Goal: Information Seeking & Learning: Find specific fact

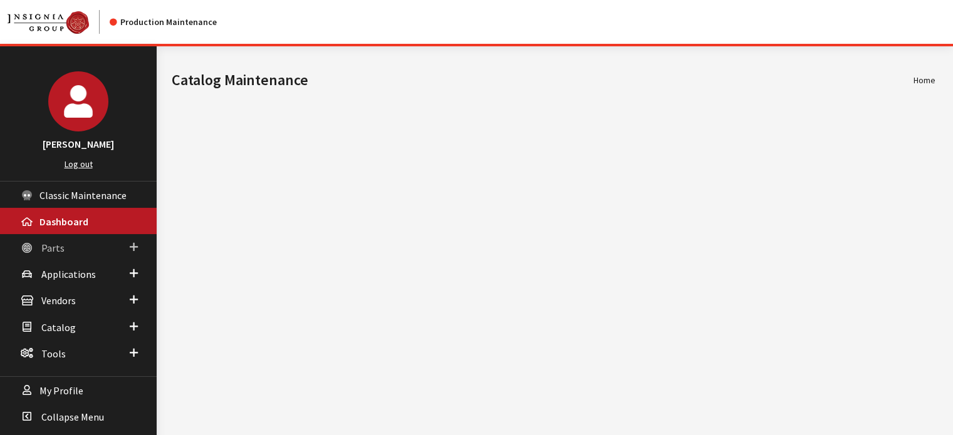
click at [75, 255] on link "Parts" at bounding box center [78, 247] width 157 height 26
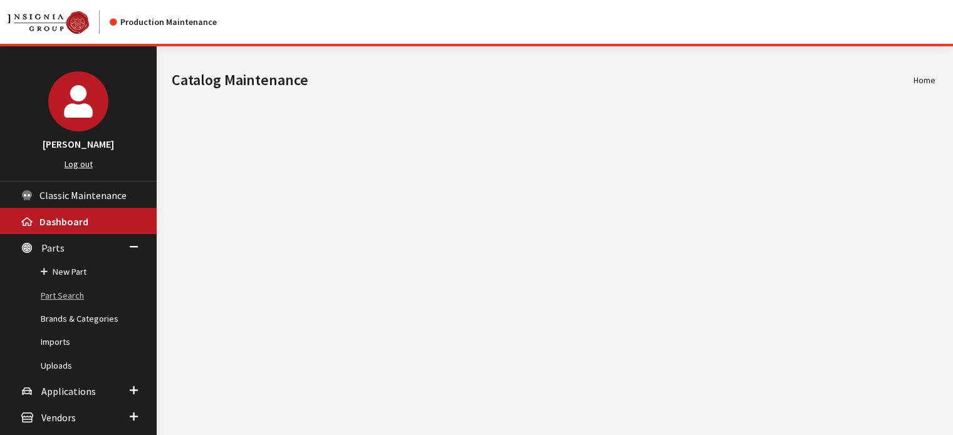
click at [68, 290] on link "Part Search" at bounding box center [78, 295] width 157 height 23
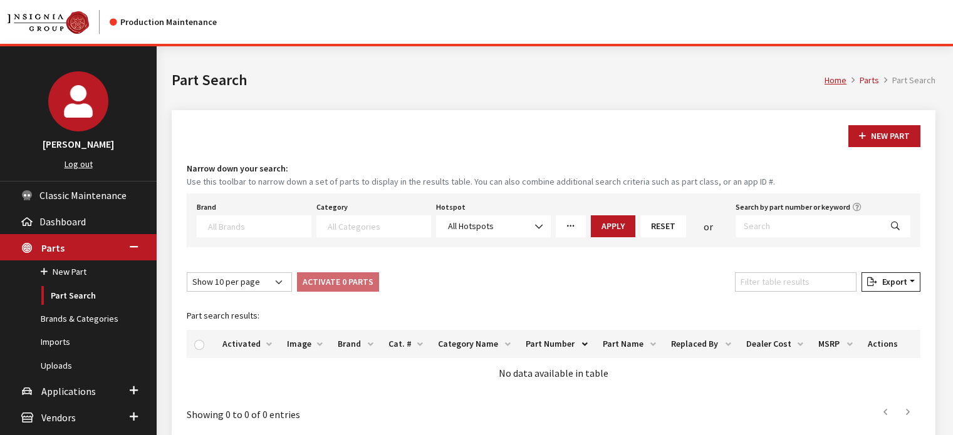
select select
click at [401, 247] on div "Brand Acura Alfa Romeo Audi BMW DoubleTake Ford Ford Racing GM GST Honda Hyunda…" at bounding box center [553, 221] width 733 height 54
click at [389, 232] on span at bounding box center [373, 226] width 115 height 22
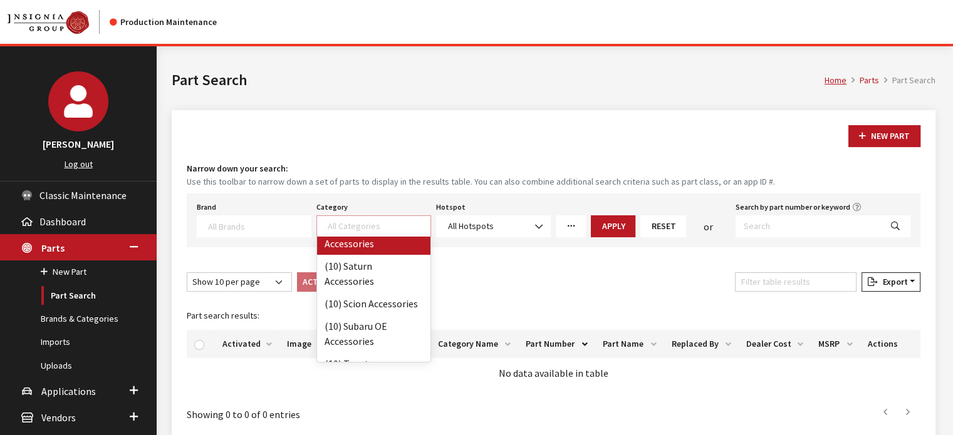
scroll to position [538, 2]
select select "140"
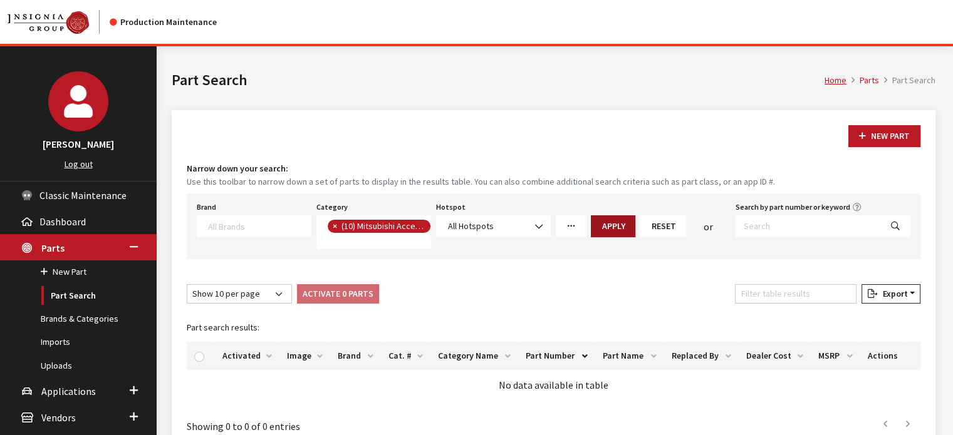
click at [609, 222] on button "Apply" at bounding box center [613, 226] width 44 height 22
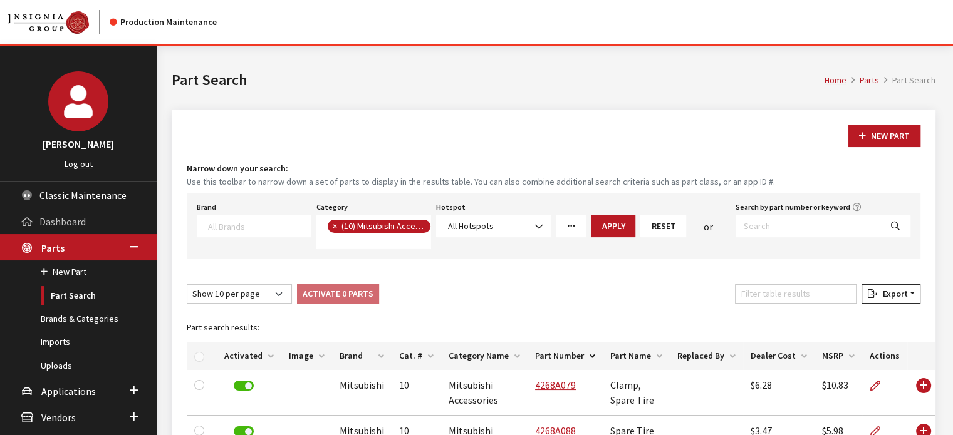
click at [58, 224] on span "Dashboard" at bounding box center [62, 221] width 46 height 13
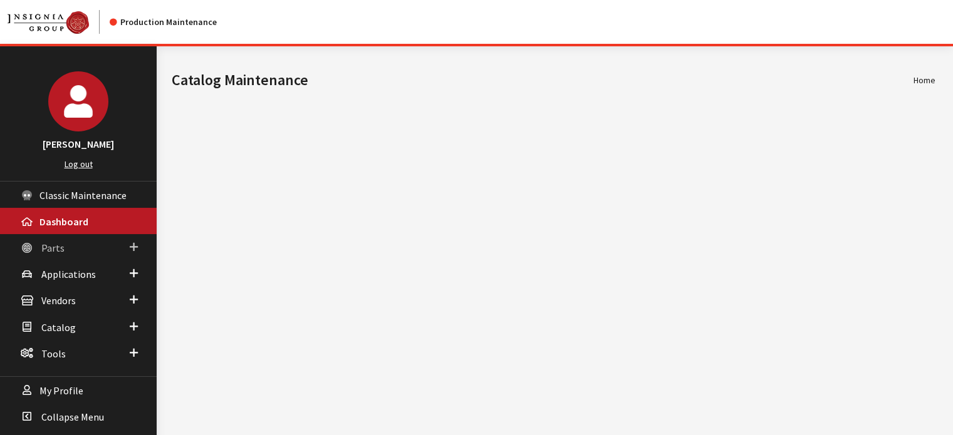
click at [59, 253] on span "Parts" at bounding box center [52, 248] width 23 height 13
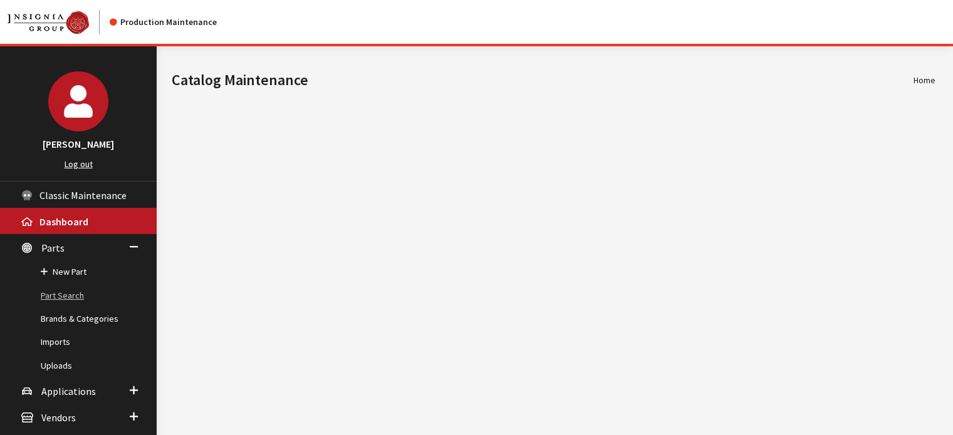
click at [65, 292] on link "Part Search" at bounding box center [78, 295] width 157 height 23
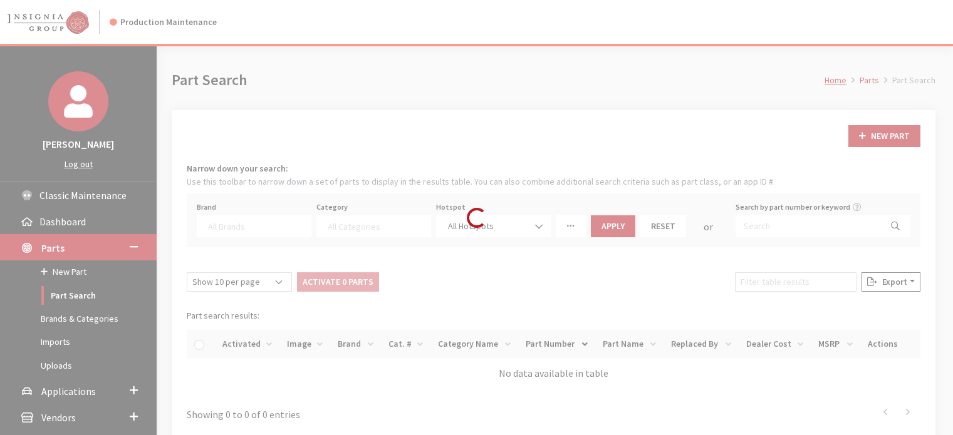
select select
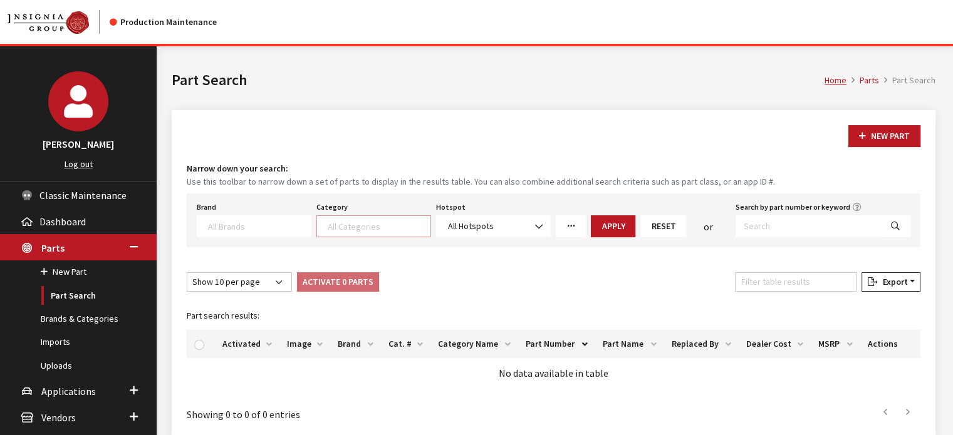
click at [378, 222] on textarea "Search" at bounding box center [379, 225] width 103 height 11
click at [290, 225] on textarea "Search" at bounding box center [259, 225] width 103 height 11
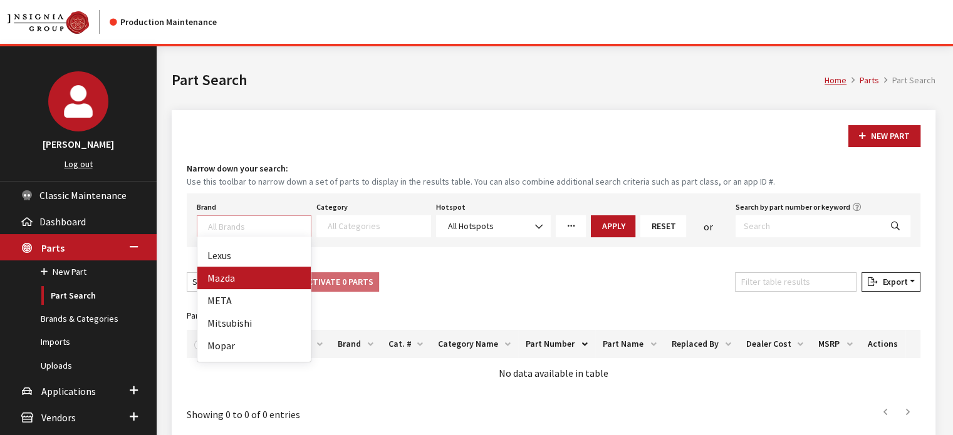
scroll to position [353, 0]
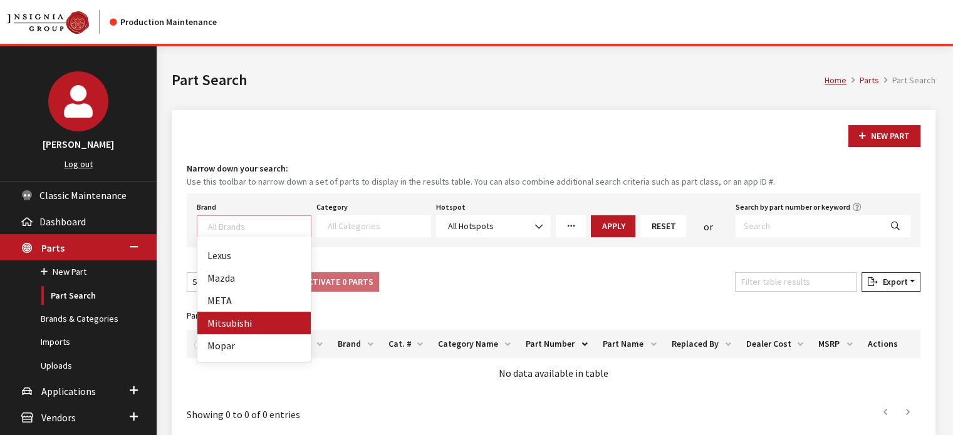
select select "12"
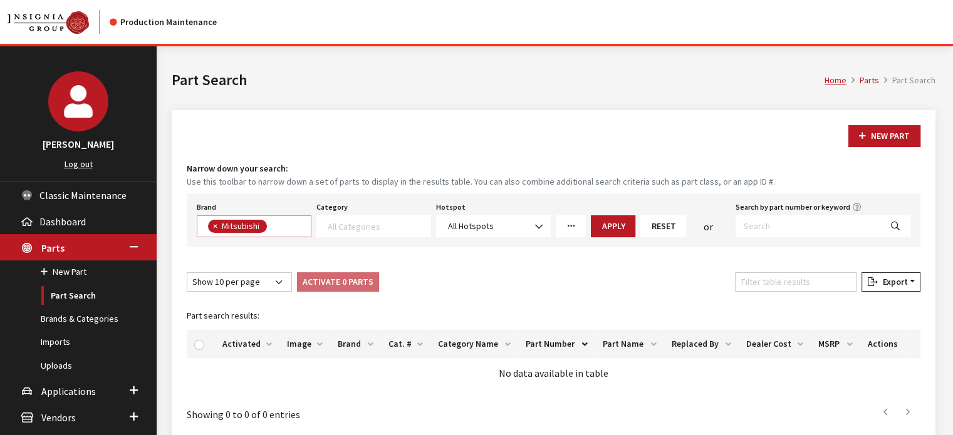
scroll to position [221, 0]
click at [358, 220] on textarea "Search" at bounding box center [379, 225] width 103 height 11
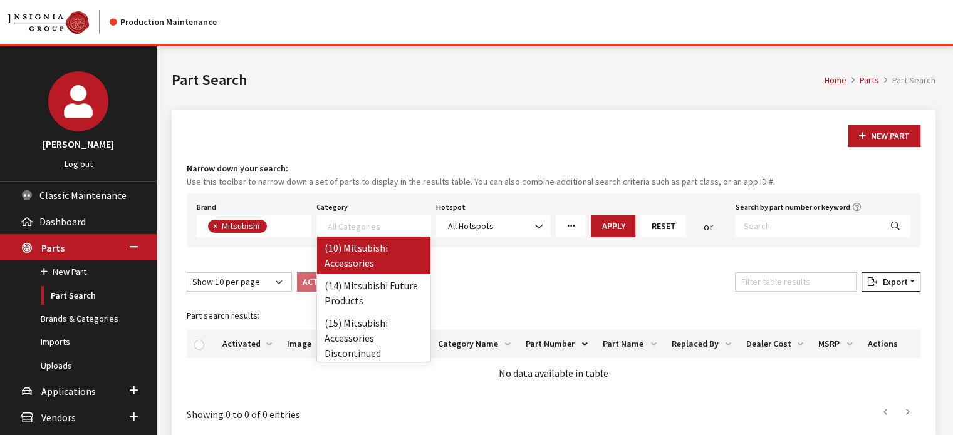
drag, startPoint x: 381, startPoint y: 264, endPoint x: 324, endPoint y: 234, distance: 64.7
click at [324, 234] on body "Production Maintenance Kirsten Dart Log out Classic Maintenance Dashboard Parts…" at bounding box center [476, 278] width 953 height 557
select select "140"
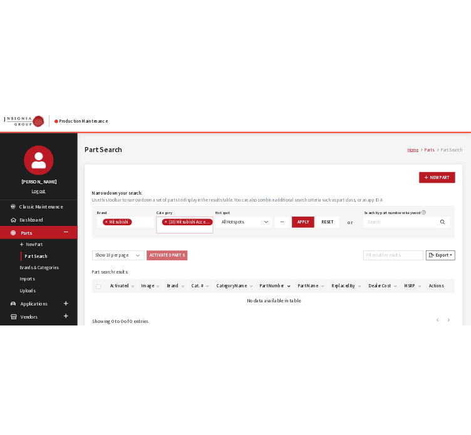
scroll to position [0, 0]
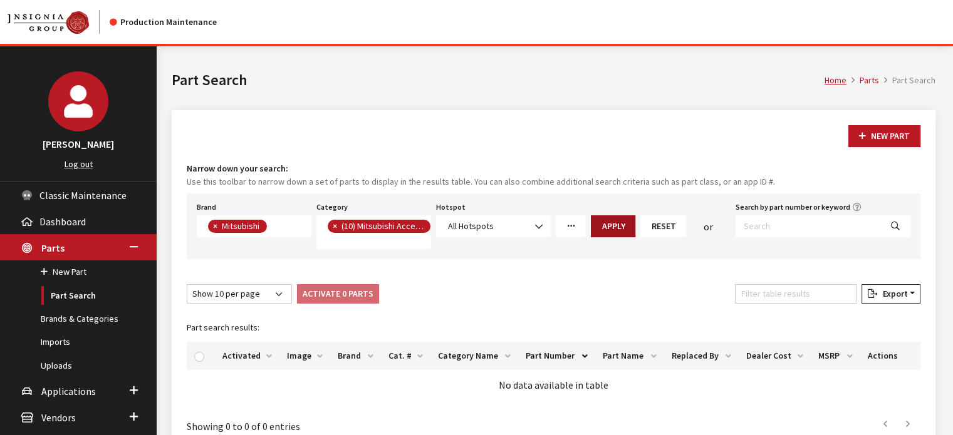
drag, startPoint x: 606, startPoint y: 209, endPoint x: 606, endPoint y: 217, distance: 8.8
click at [606, 217] on div "More Filters Part Class Browse Fits App ID # 0 Changed By Cheyenne Dorton" at bounding box center [643, 224] width 180 height 51
click at [606, 217] on button "Apply" at bounding box center [613, 226] width 44 height 22
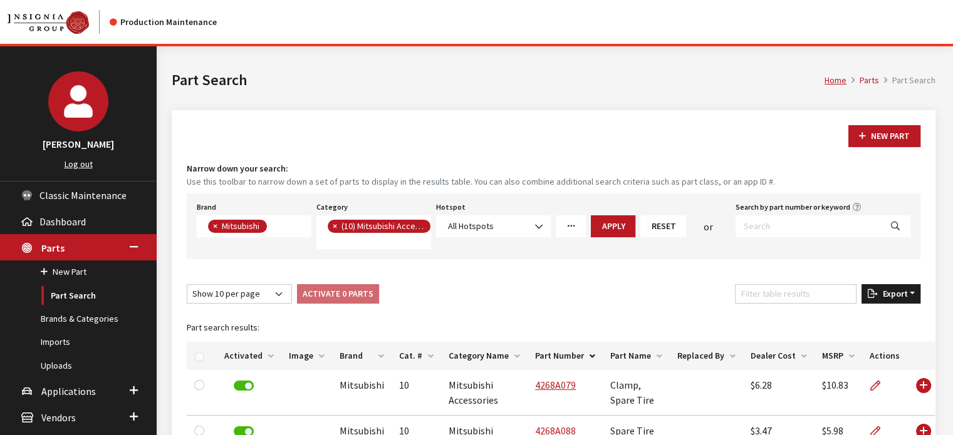
click at [904, 294] on span "Export" at bounding box center [892, 293] width 30 height 11
click at [851, 319] on span "Excel" at bounding box center [854, 318] width 24 height 11
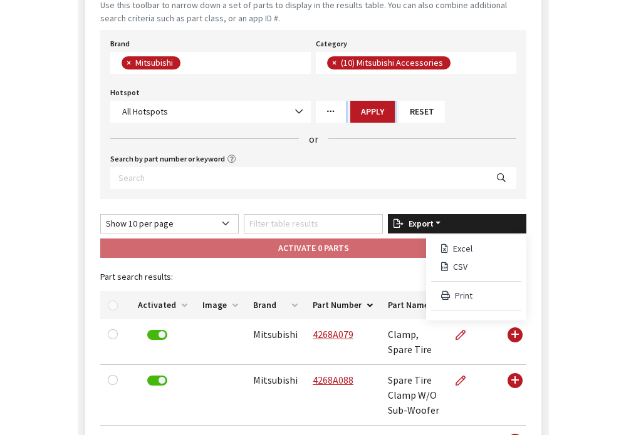
scroll to position [343, 0]
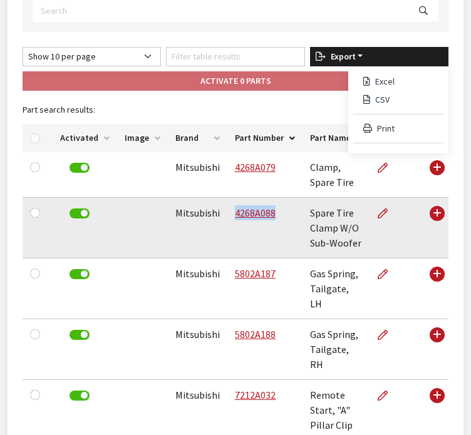
drag, startPoint x: 278, startPoint y: 229, endPoint x: 227, endPoint y: 227, distance: 50.7
click at [227, 227] on td "4268A088" at bounding box center [264, 228] width 75 height 61
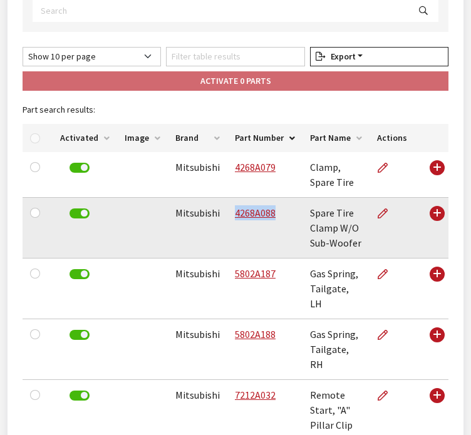
copy link "4268A088"
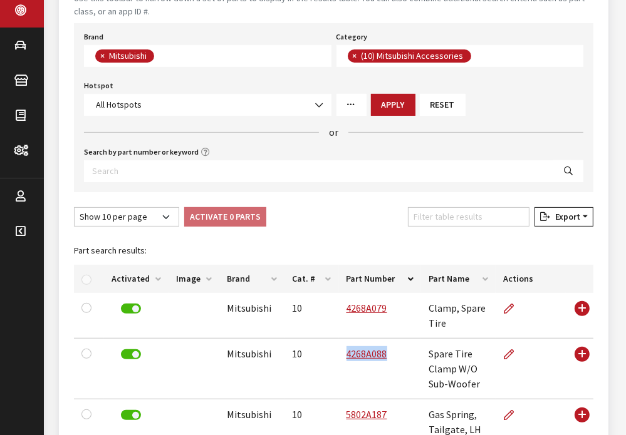
scroll to position [183, 0]
click at [351, 50] on button "×" at bounding box center [354, 55] width 13 height 13
select select
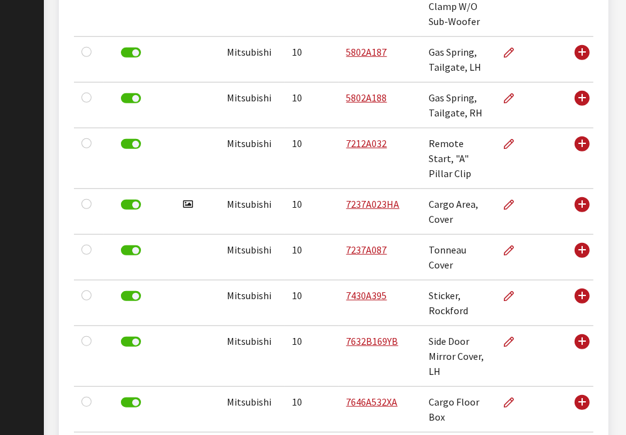
scroll to position [664, 0]
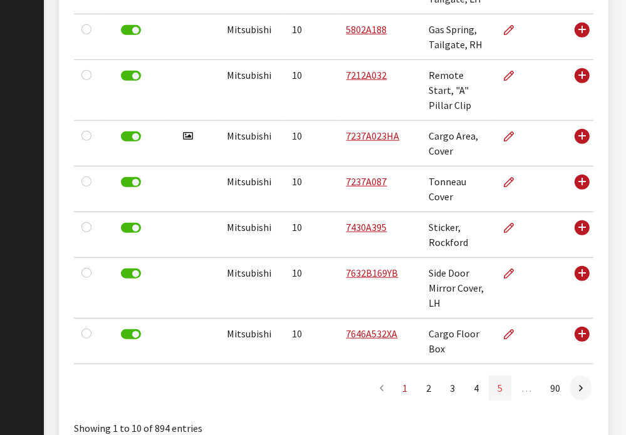
click at [494, 330] on div "Show 10 per page Show 25 per page Show 50 per page Show 100 per page Show 1000 …" at bounding box center [333, 105] width 519 height 659
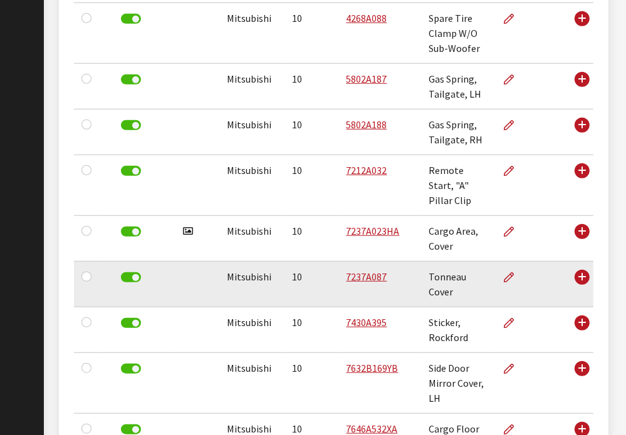
scroll to position [601, 0]
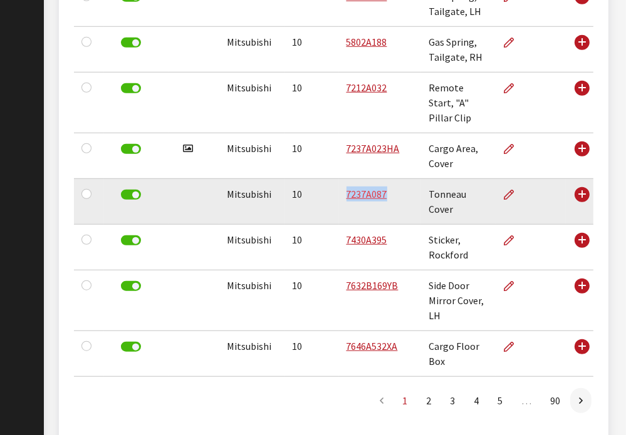
drag, startPoint x: 395, startPoint y: 185, endPoint x: 341, endPoint y: 182, distance: 53.9
click at [341, 182] on td "7237A087" at bounding box center [380, 202] width 82 height 46
copy link "7237A087"
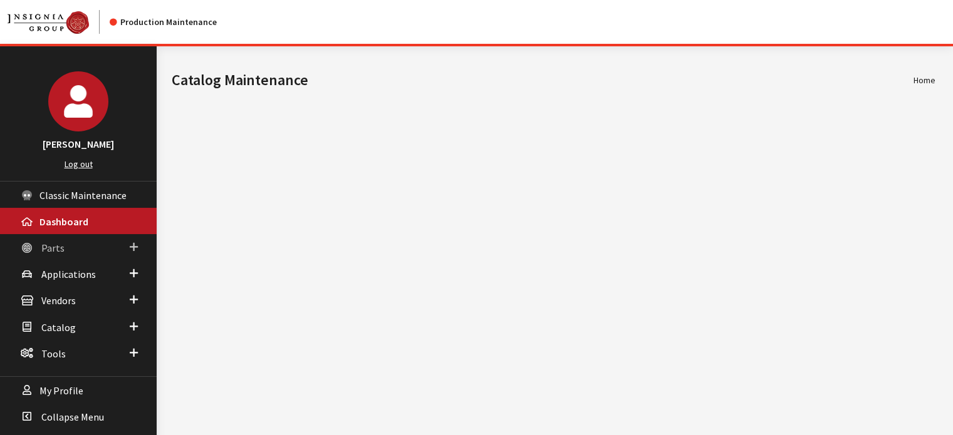
click at [136, 244] on span at bounding box center [134, 247] width 8 height 16
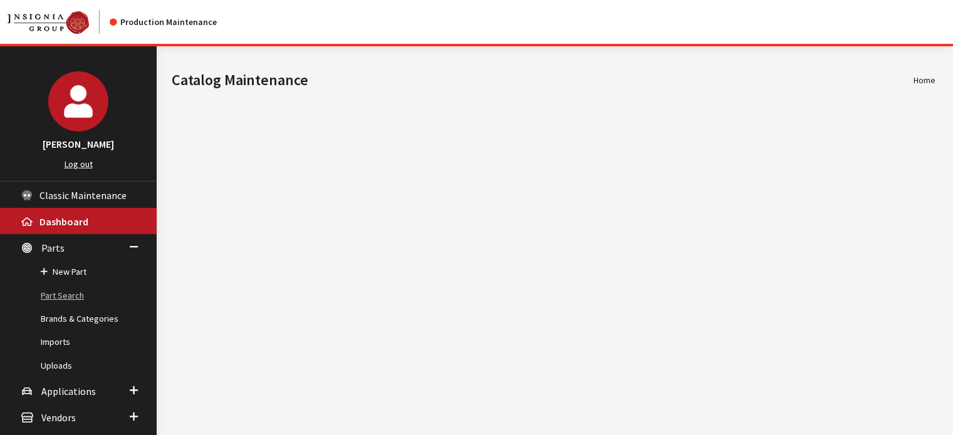
click at [87, 302] on link "Part Search" at bounding box center [78, 295] width 157 height 23
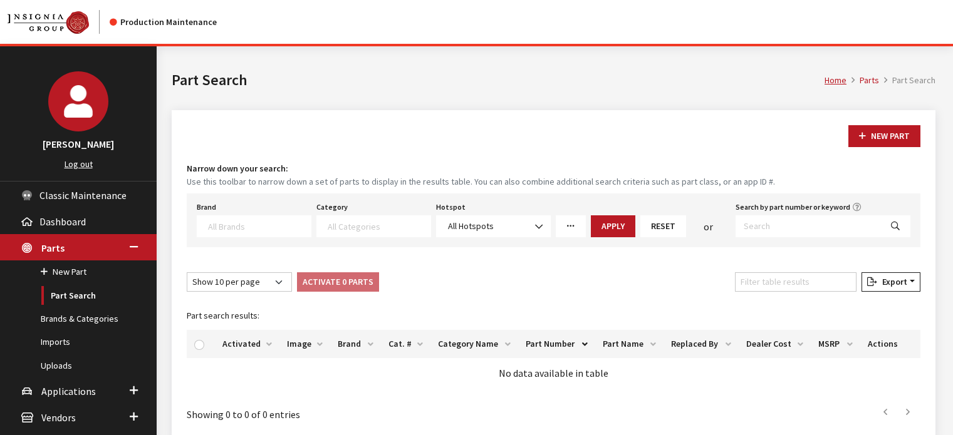
select select
click at [260, 225] on textarea "Search" at bounding box center [259, 225] width 103 height 11
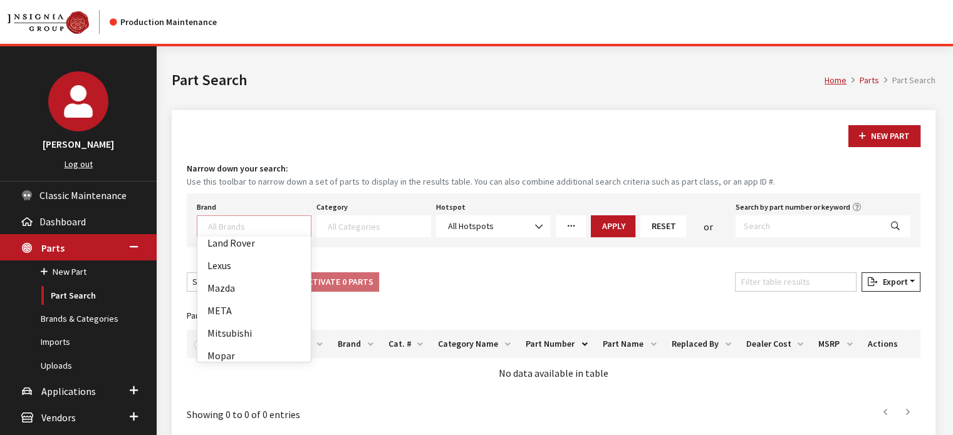
scroll to position [343, 0]
select select "12"
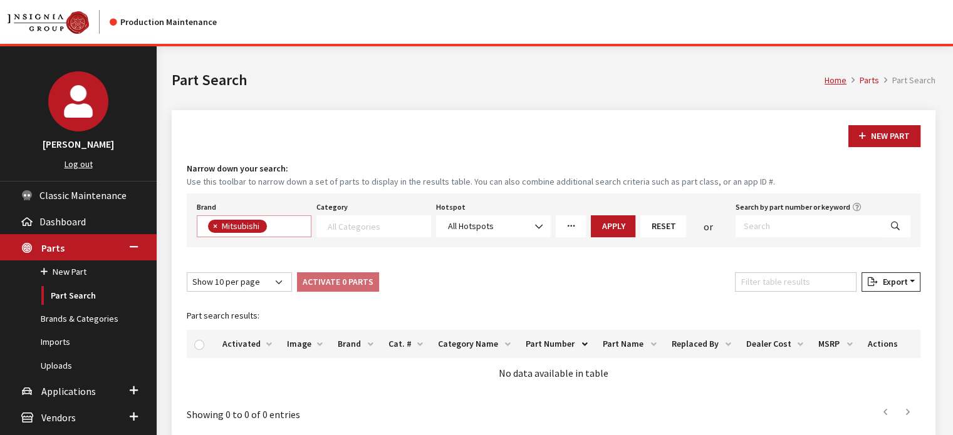
scroll to position [221, 0]
click at [355, 221] on textarea "Search" at bounding box center [379, 225] width 103 height 11
click at [391, 171] on h4 "Narrow down your search:" at bounding box center [553, 168] width 733 height 13
click at [215, 31] on nav "Production Maintenance" at bounding box center [476, 22] width 953 height 44
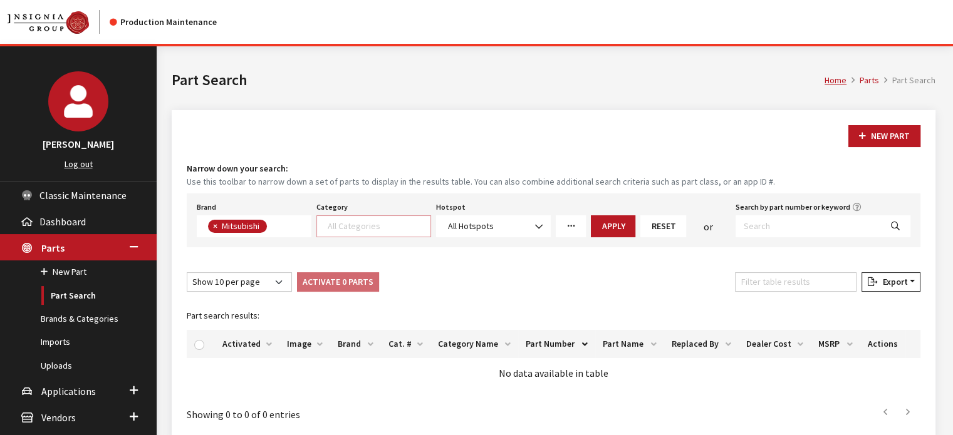
click at [329, 222] on textarea "Search" at bounding box center [379, 225] width 103 height 11
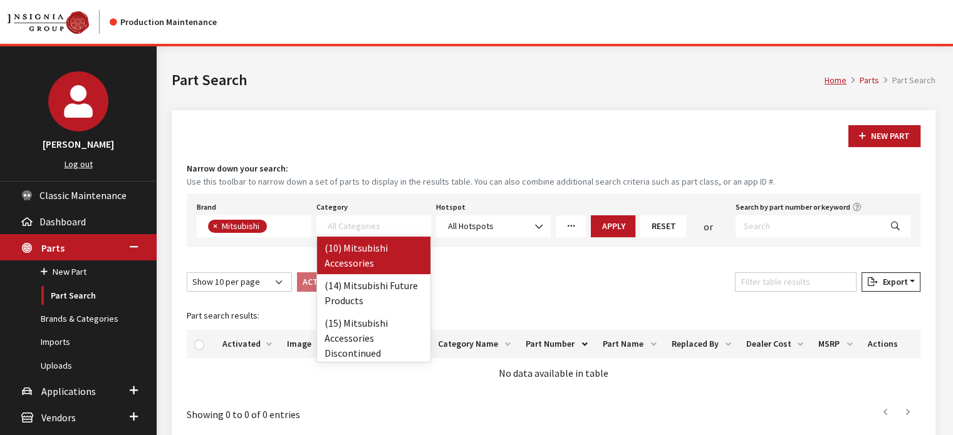
select select "140"
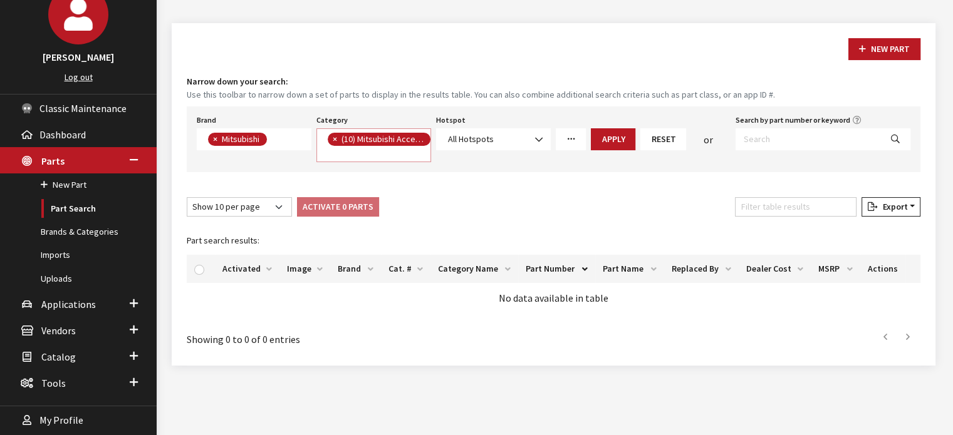
scroll to position [88, 0]
click at [627, 128] on button "Apply" at bounding box center [613, 139] width 44 height 22
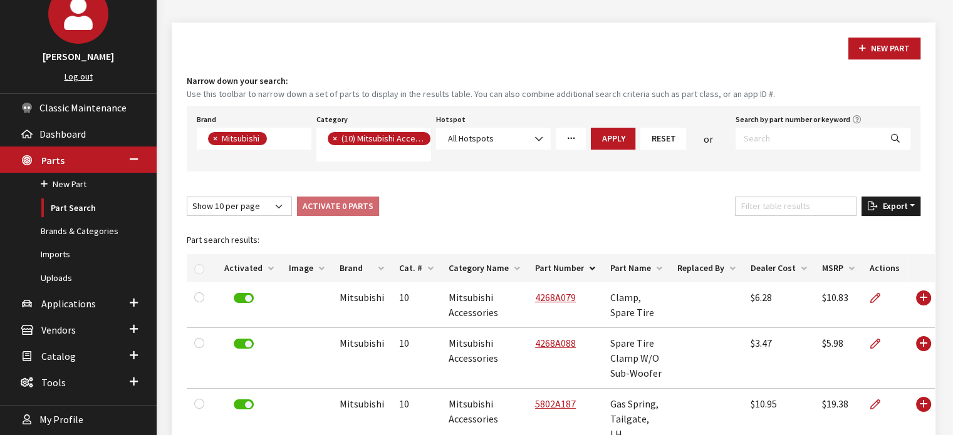
click at [879, 203] on span "Export" at bounding box center [892, 205] width 30 height 11
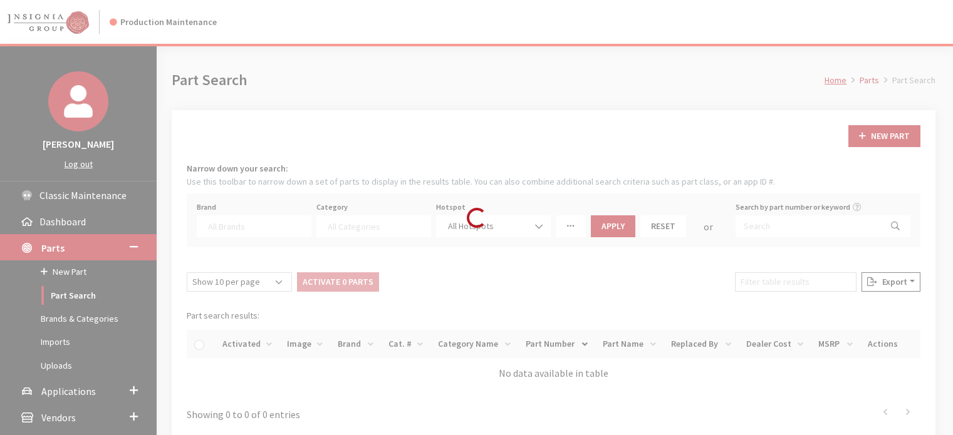
select select "12"
select select "140"
